Goal: Book appointment/travel/reservation

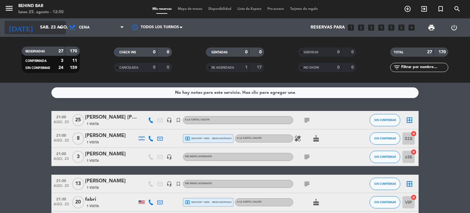
click at [58, 25] on icon "arrow_drop_down" at bounding box center [60, 27] width 7 height 7
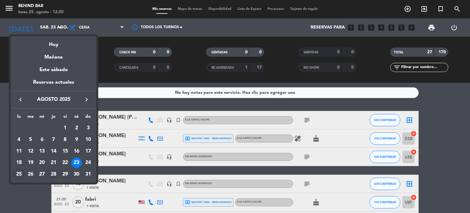
click at [52, 175] on div "28" at bounding box center [53, 174] width 10 height 10
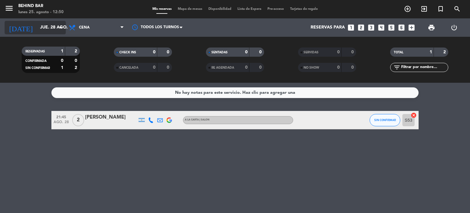
click at [55, 30] on input "jue. 28 ago." at bounding box center [66, 27] width 58 height 11
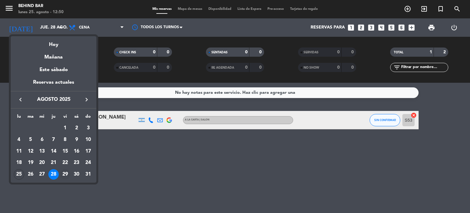
click at [64, 172] on div "29" at bounding box center [65, 174] width 10 height 10
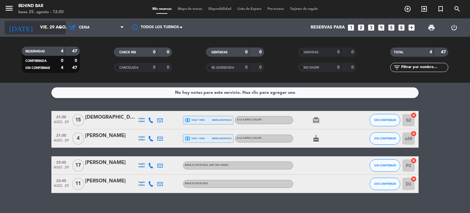
click at [62, 28] on icon "arrow_drop_down" at bounding box center [60, 27] width 7 height 7
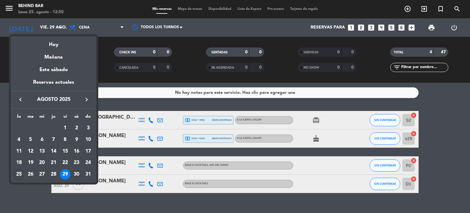
click at [77, 174] on div "30" at bounding box center [76, 174] width 10 height 10
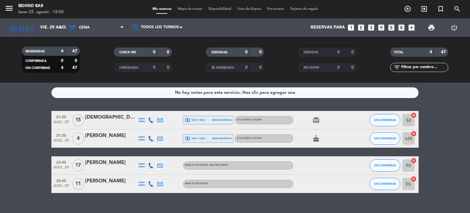
type input "sáb. 30 ago."
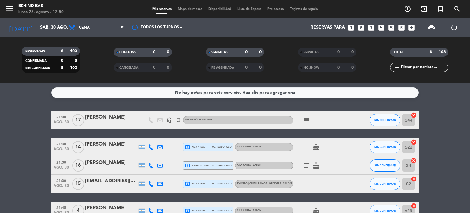
click at [304, 119] on icon "subject" at bounding box center [307, 119] width 7 height 7
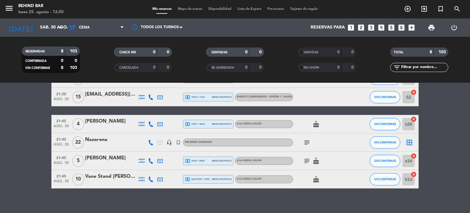
scroll to position [92, 0]
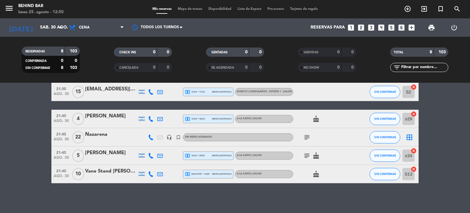
click at [306, 134] on icon "subject" at bounding box center [307, 137] width 7 height 7
click at [6, 146] on bookings-row "21:00 ago. 30 17 [PERSON_NAME] headset_mic turned_in_not Sin menú asignado subj…" at bounding box center [235, 101] width 470 height 164
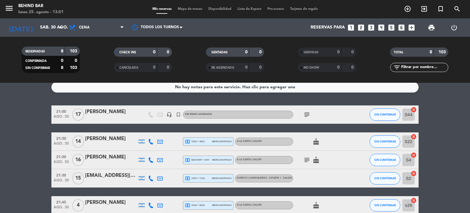
scroll to position [0, 0]
